Goal: Task Accomplishment & Management: Use online tool/utility

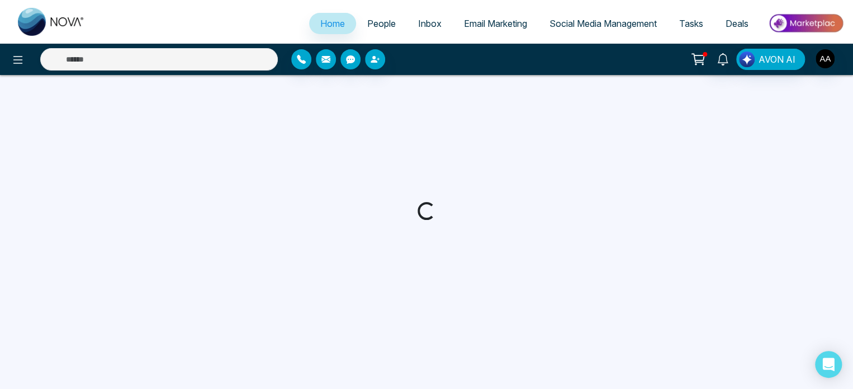
select select "*"
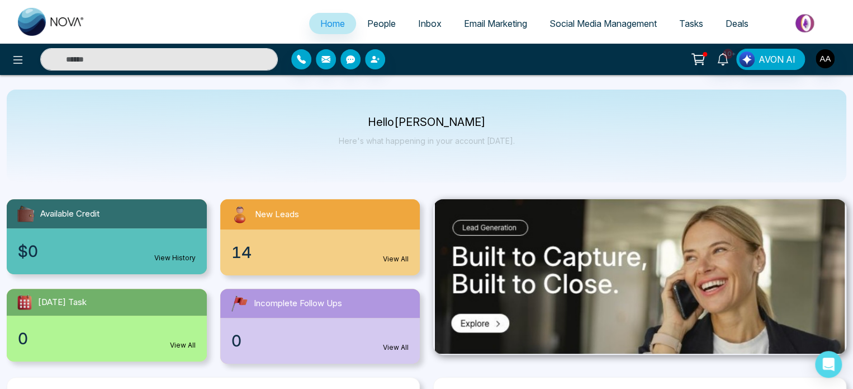
click at [314, 265] on div "14 View All" at bounding box center [320, 252] width 200 height 46
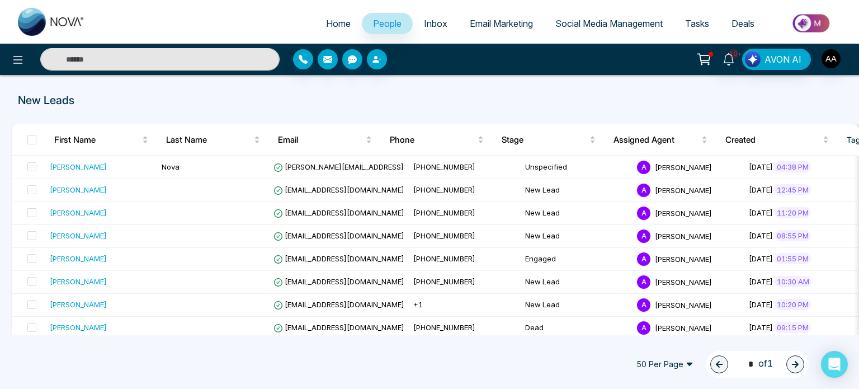
click at [133, 64] on input "text" at bounding box center [159, 59] width 239 height 22
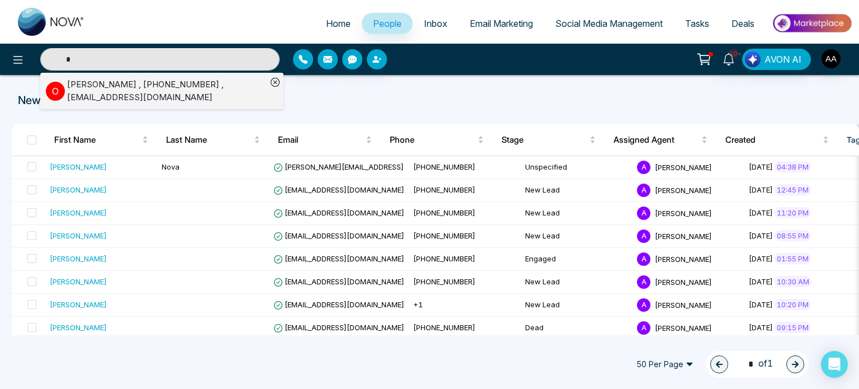
type input "*"
click at [81, 91] on div "[PERSON_NAME] , [PHONE_NUMBER] , [EMAIL_ADDRESS][DOMAIN_NAME]" at bounding box center [167, 90] width 200 height 25
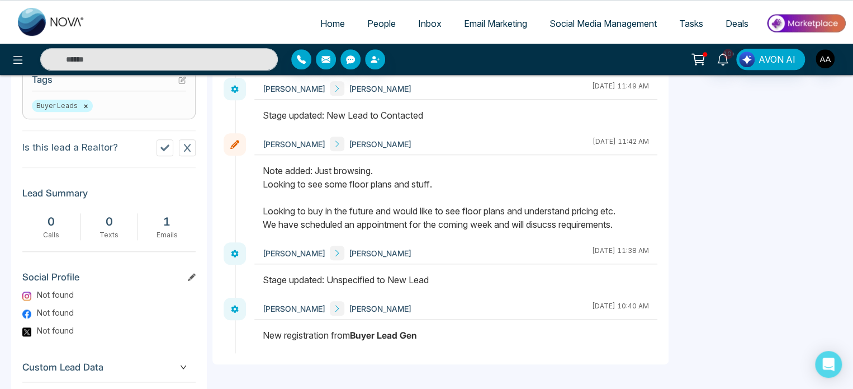
scroll to position [447, 0]
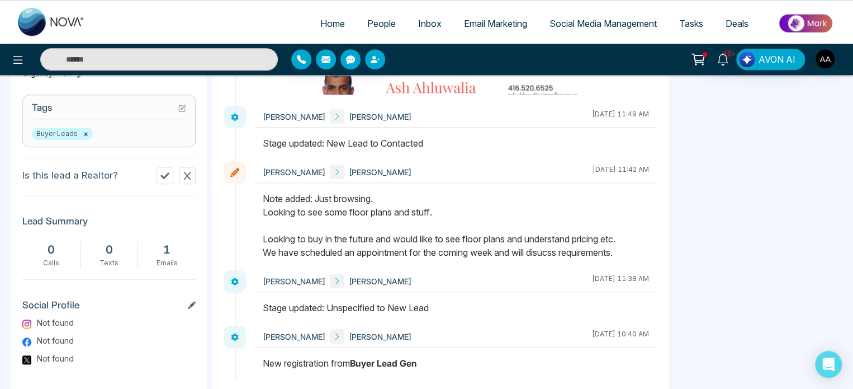
drag, startPoint x: 263, startPoint y: 224, endPoint x: 525, endPoint y: 229, distance: 262.2
click at [525, 229] on div "Note added: Just browsing. Looking to see some floor plans and stuff. Looking t…" at bounding box center [456, 225] width 386 height 67
click at [410, 248] on div "Note added: Just browsing. Looking to see some floor plans and stuff. Looking t…" at bounding box center [456, 225] width 386 height 67
drag, startPoint x: 328, startPoint y: 259, endPoint x: 504, endPoint y: 255, distance: 176.2
click at [504, 255] on div "Note added: Just browsing. Looking to see some floor plans and stuff. Looking t…" at bounding box center [456, 225] width 386 height 67
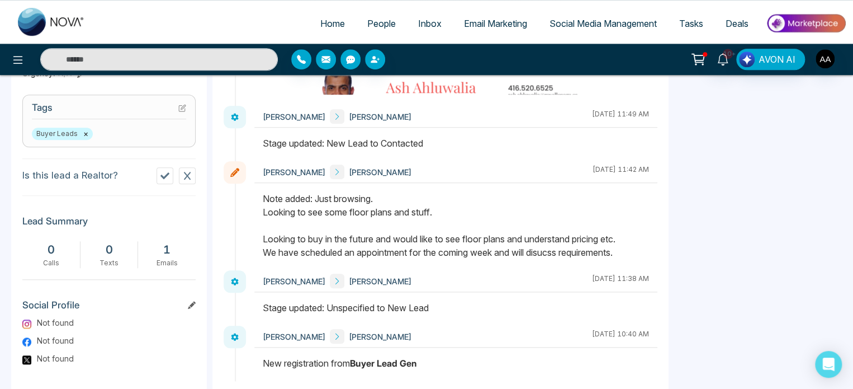
click at [508, 259] on div "Note added: Just browsing. Looking to see some floor plans and stuff. Looking t…" at bounding box center [456, 225] width 386 height 67
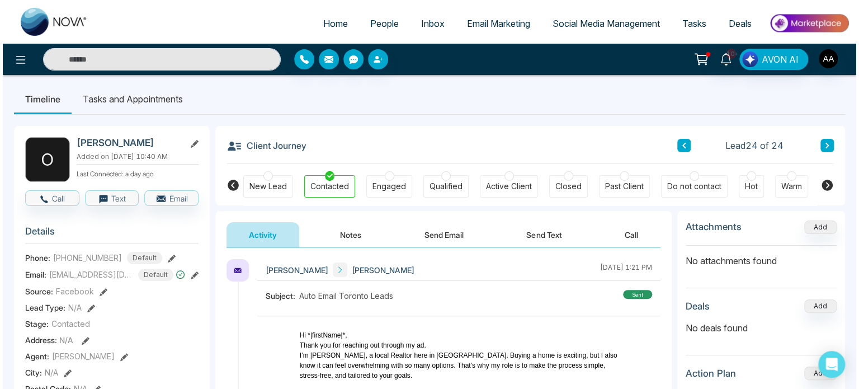
scroll to position [0, 0]
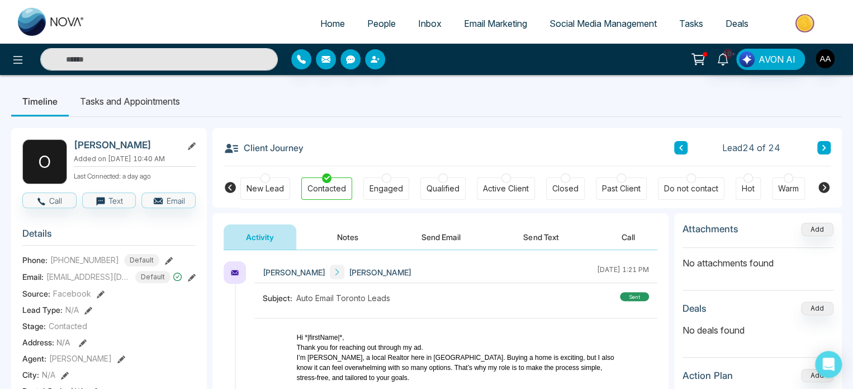
click at [354, 241] on button "Notes" at bounding box center [348, 236] width 66 height 25
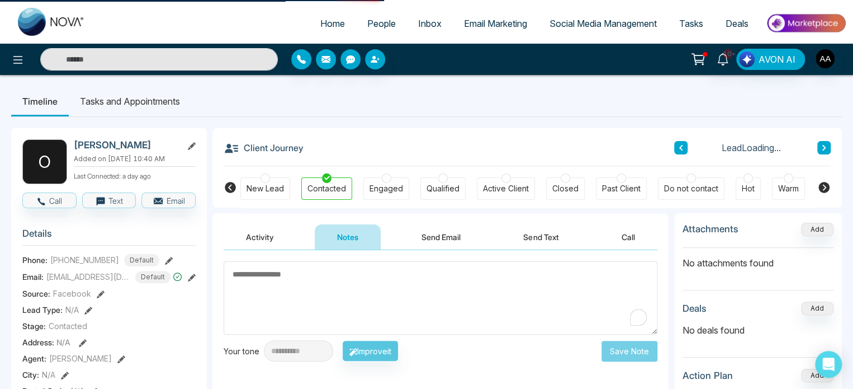
click at [338, 283] on textarea "To enrich screen reader interactions, please activate Accessibility in Grammarl…" at bounding box center [441, 297] width 434 height 73
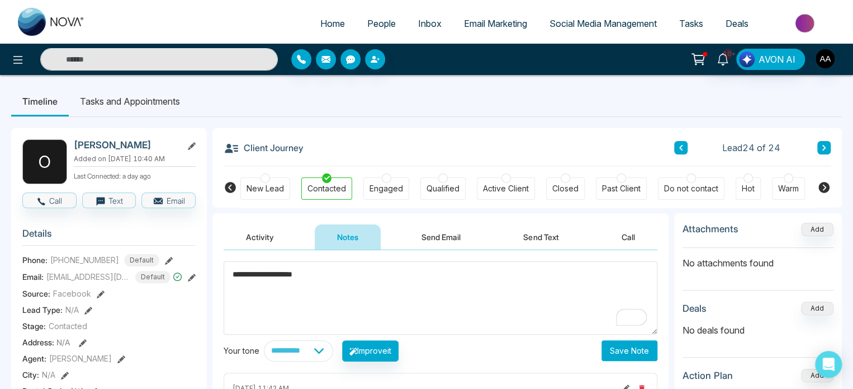
type textarea "**********"
click at [610, 353] on button "Save Note" at bounding box center [630, 350] width 56 height 21
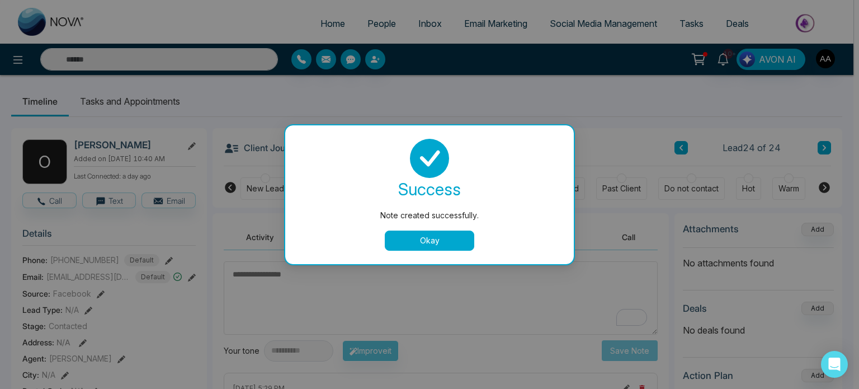
click at [438, 238] on button "Okay" at bounding box center [429, 240] width 89 height 20
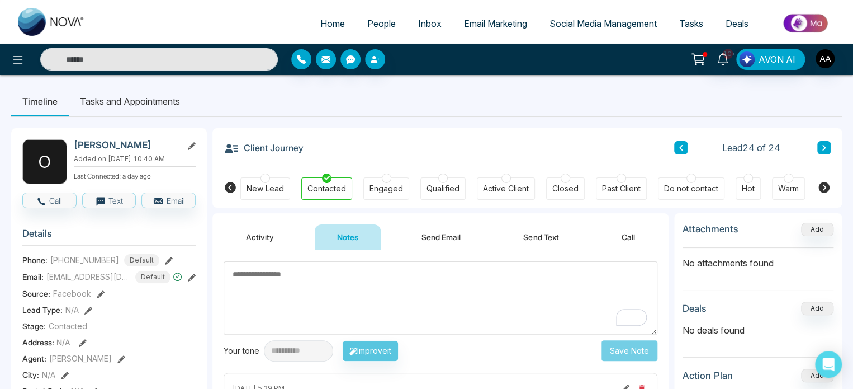
click at [325, 29] on span "Home" at bounding box center [332, 23] width 25 height 11
select select "*"
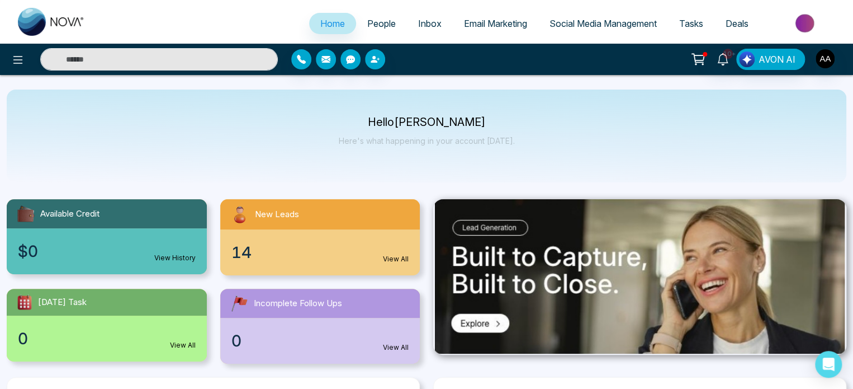
click at [284, 255] on div "14 View All" at bounding box center [320, 252] width 200 height 46
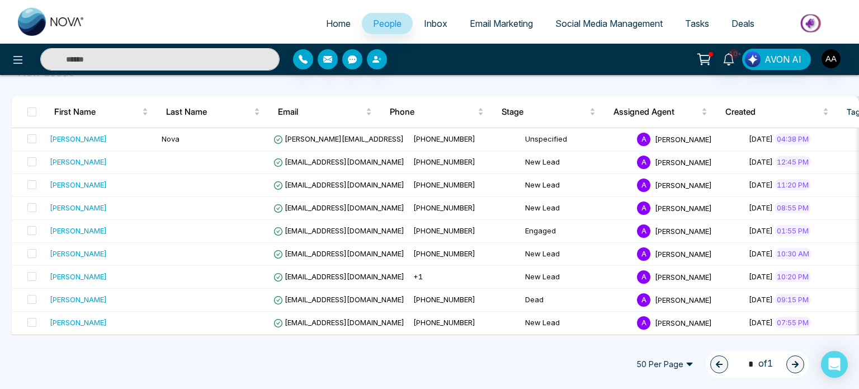
click at [326, 29] on span "Home" at bounding box center [338, 23] width 25 height 11
select select "*"
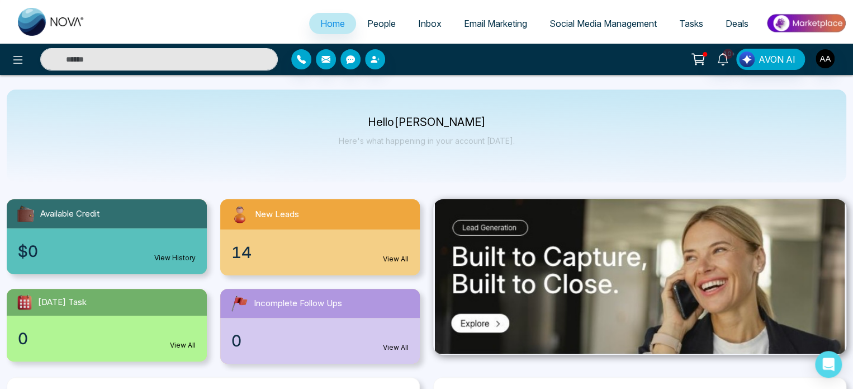
click at [302, 269] on div "14 View All" at bounding box center [320, 252] width 200 height 46
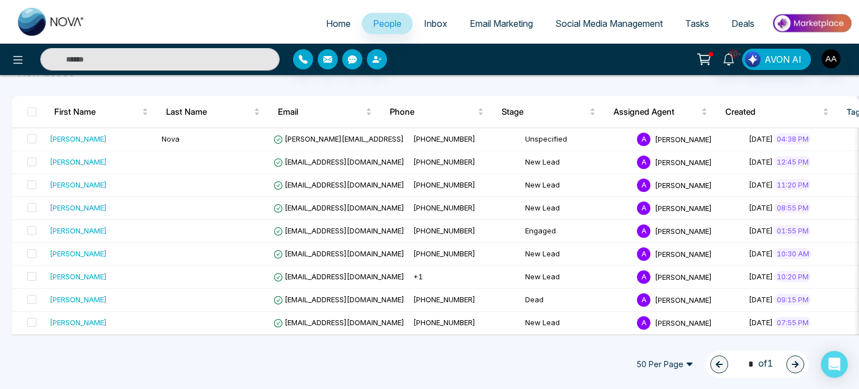
click at [673, 363] on span "50 Per Page" at bounding box center [664, 364] width 73 height 18
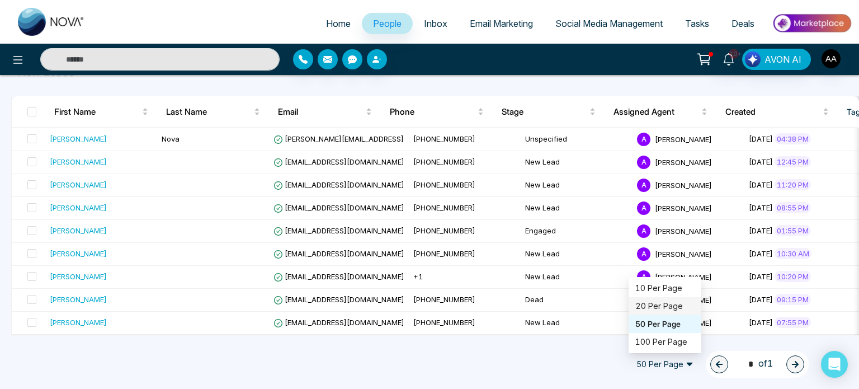
click at [642, 307] on div "20 Per Page" at bounding box center [664, 306] width 59 height 12
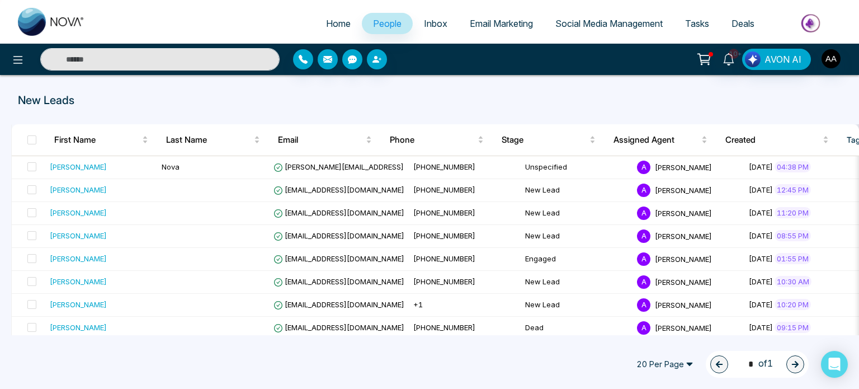
click at [386, 27] on span "People" at bounding box center [387, 23] width 29 height 11
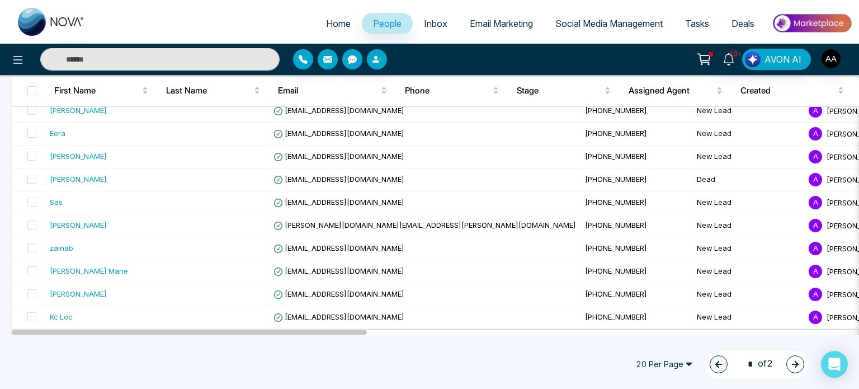
click at [790, 361] on button "button" at bounding box center [795, 364] width 18 height 18
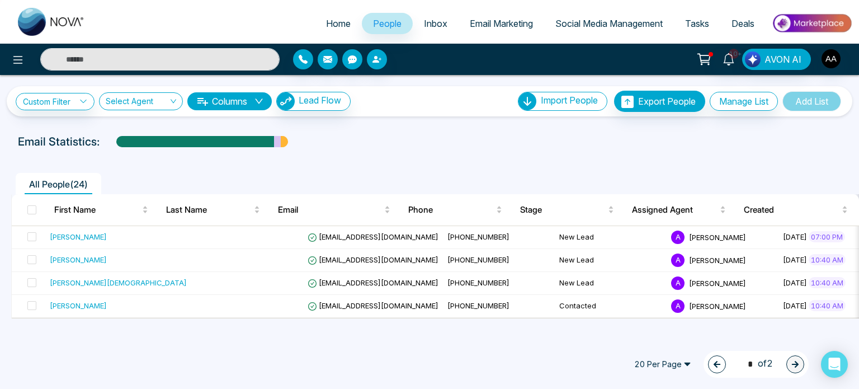
click at [713, 366] on icon "button" at bounding box center [717, 364] width 8 height 8
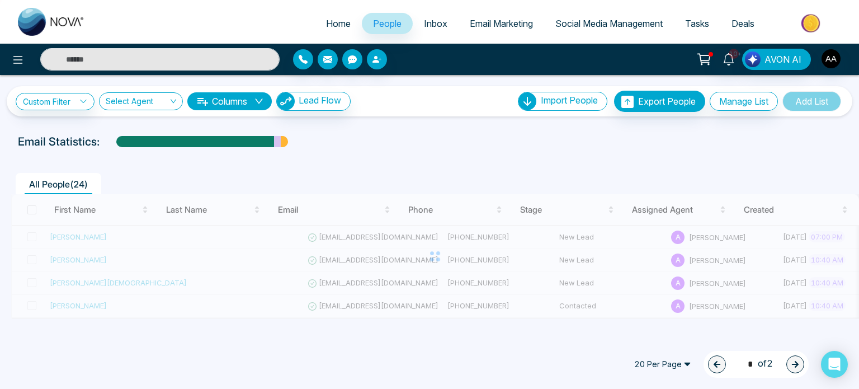
type input "*"
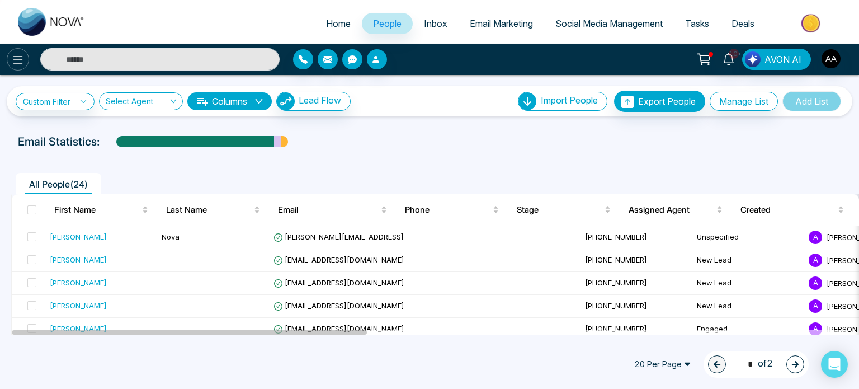
click at [19, 62] on icon at bounding box center [17, 59] width 13 height 13
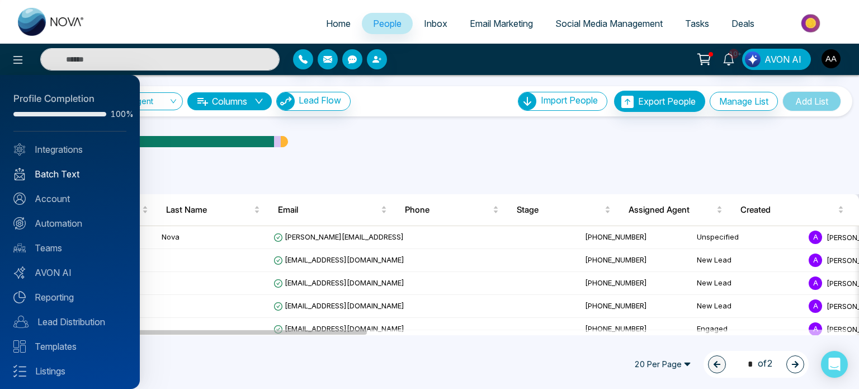
click at [65, 181] on link "Batch Text" at bounding box center [69, 173] width 113 height 13
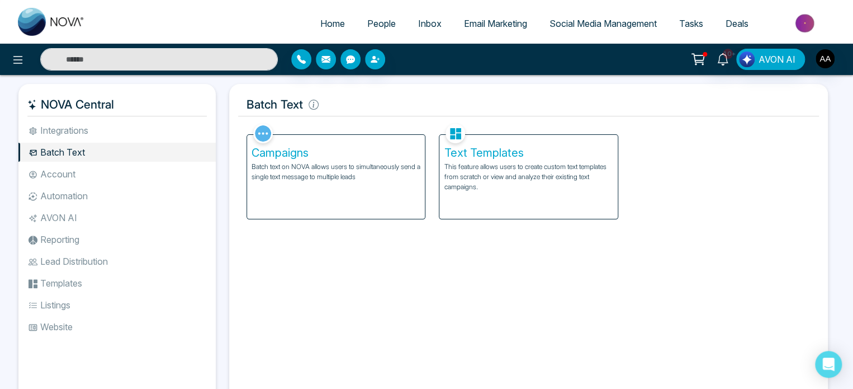
click at [528, 192] on p "This feature allows users to create custom text templates from scratch or view …" at bounding box center [528, 177] width 169 height 30
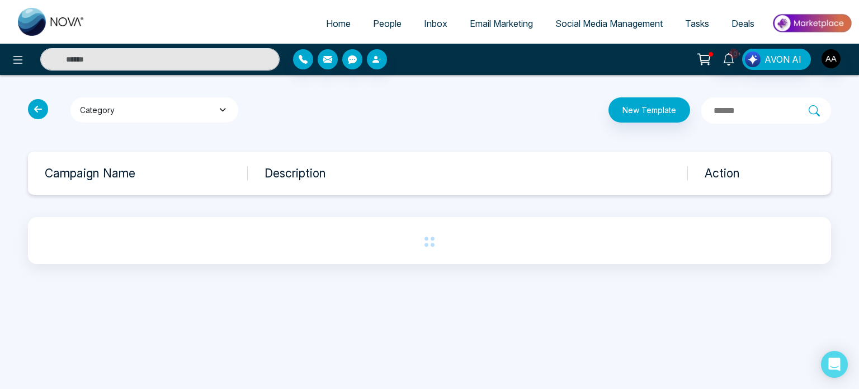
click at [212, 107] on button "Category" at bounding box center [154, 109] width 168 height 25
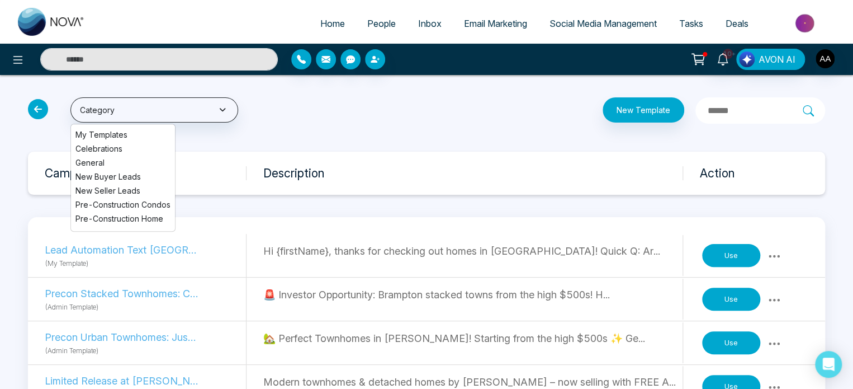
click at [129, 182] on li "New Buyer Leads" at bounding box center [123, 177] width 104 height 12
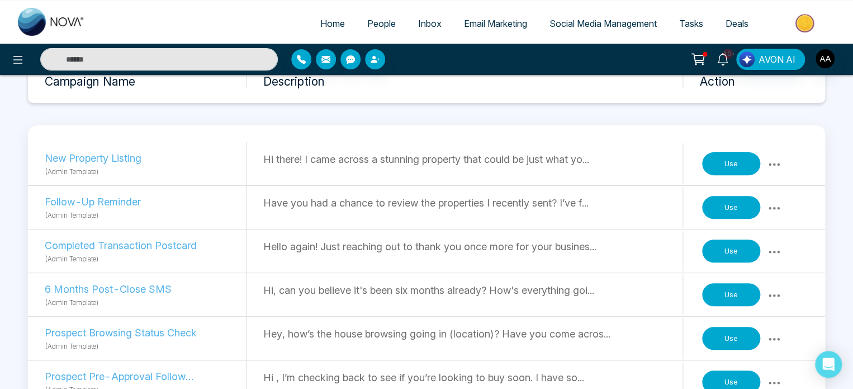
scroll to position [112, 0]
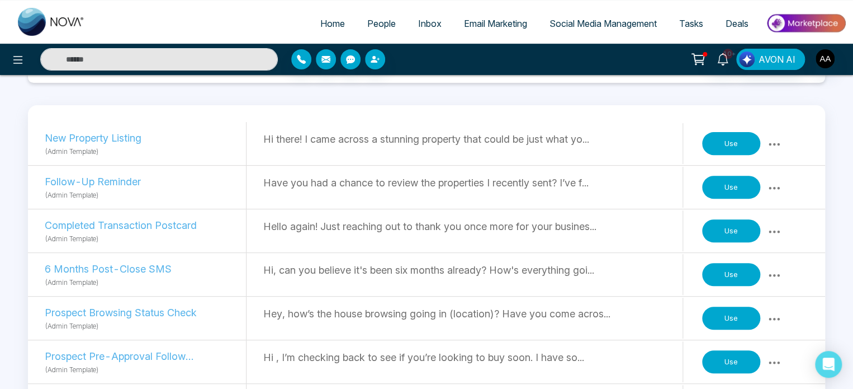
click at [388, 234] on p "Hello again! Just reaching out to thank you once more for your busines..." at bounding box center [472, 226] width 419 height 15
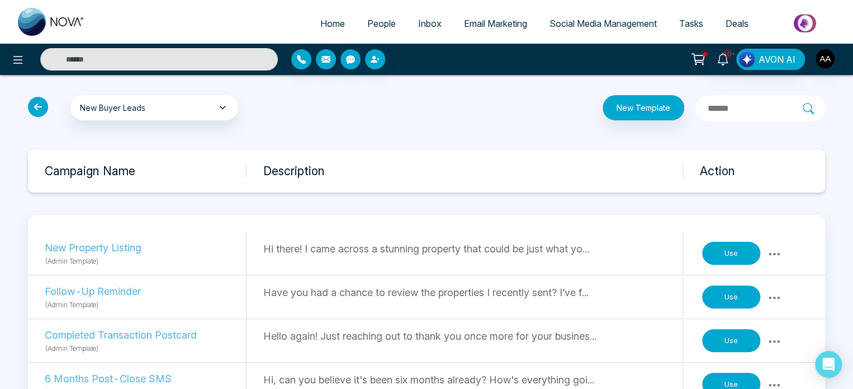
scroll to position [0, 0]
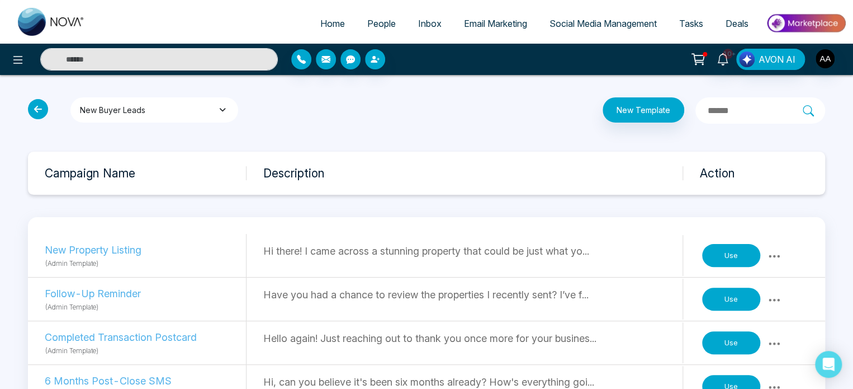
click at [154, 116] on button "New Buyer Leads" at bounding box center [154, 109] width 168 height 25
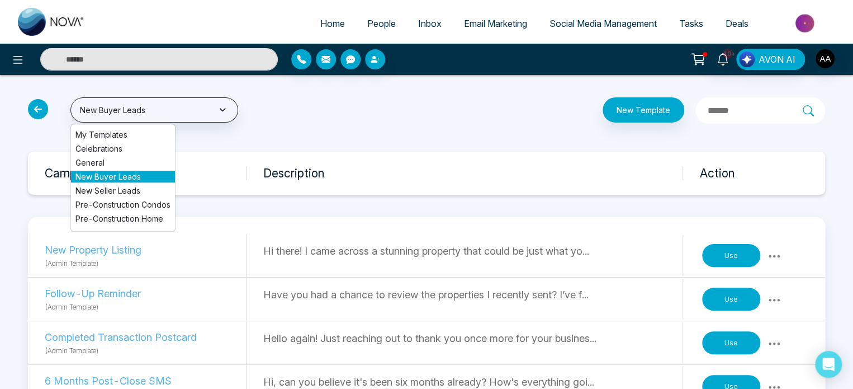
click at [120, 167] on li "General" at bounding box center [123, 163] width 104 height 12
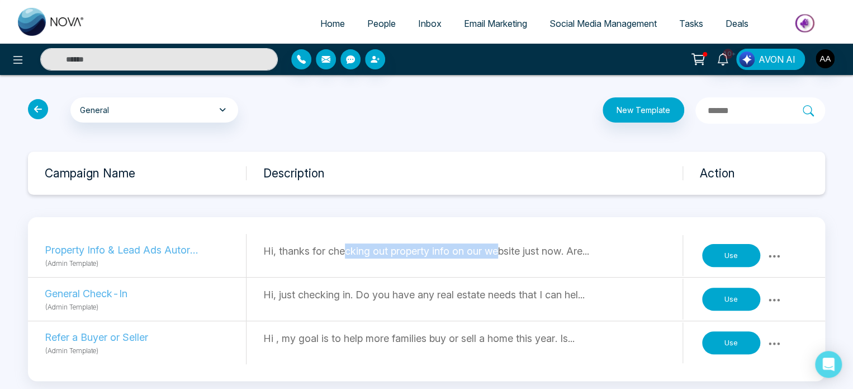
drag, startPoint x: 342, startPoint y: 255, endPoint x: 499, endPoint y: 256, distance: 157.1
click at [499, 256] on p "Hi, thanks for checking out property info on our website just now. Are..." at bounding box center [472, 250] width 419 height 15
click at [510, 263] on div "Hi, thanks for checking out property info on our website just now. Are..." at bounding box center [473, 255] width 420 height 41
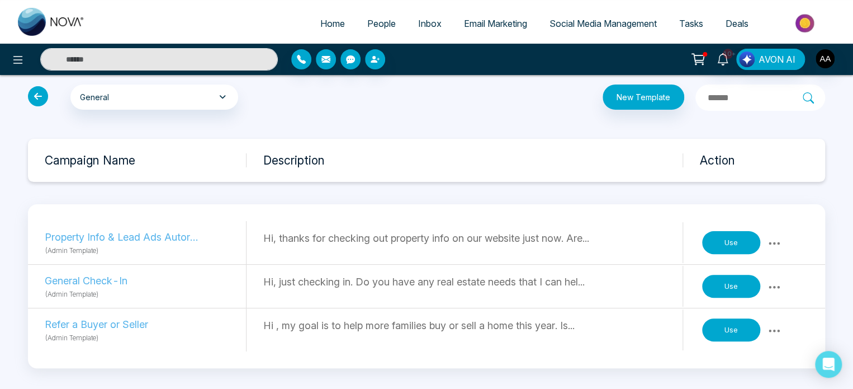
scroll to position [20, 0]
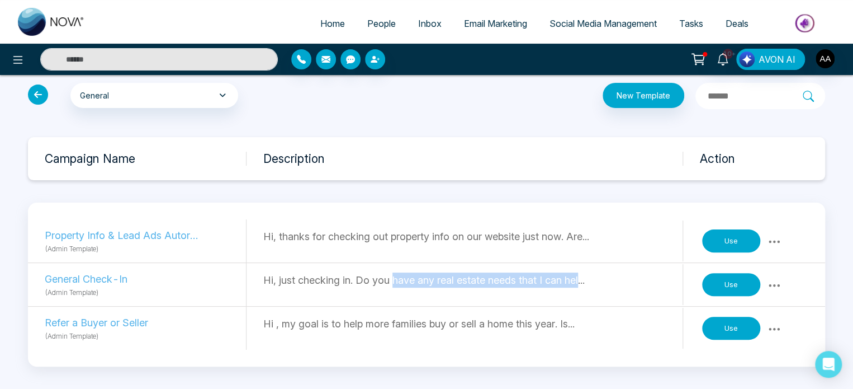
drag, startPoint x: 393, startPoint y: 284, endPoint x: 579, endPoint y: 297, distance: 186.6
click at [579, 297] on div "Hi, just checking in. Do you have any real estate needs that I can hel..." at bounding box center [473, 284] width 420 height 41
click at [369, 34] on link "People" at bounding box center [381, 23] width 51 height 21
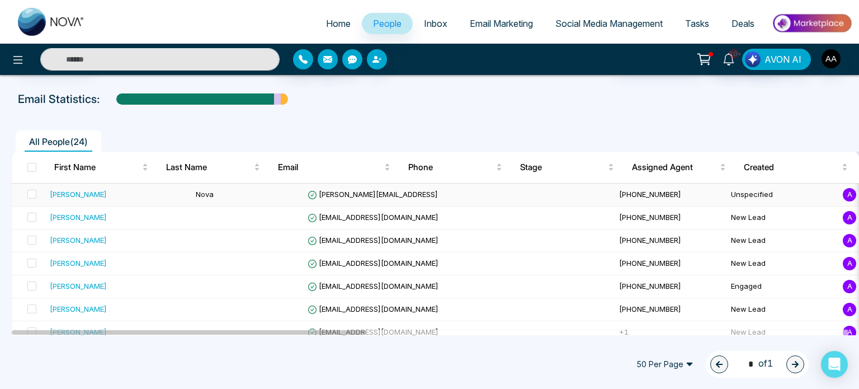
scroll to position [62, 0]
